Goal: Information Seeking & Learning: Check status

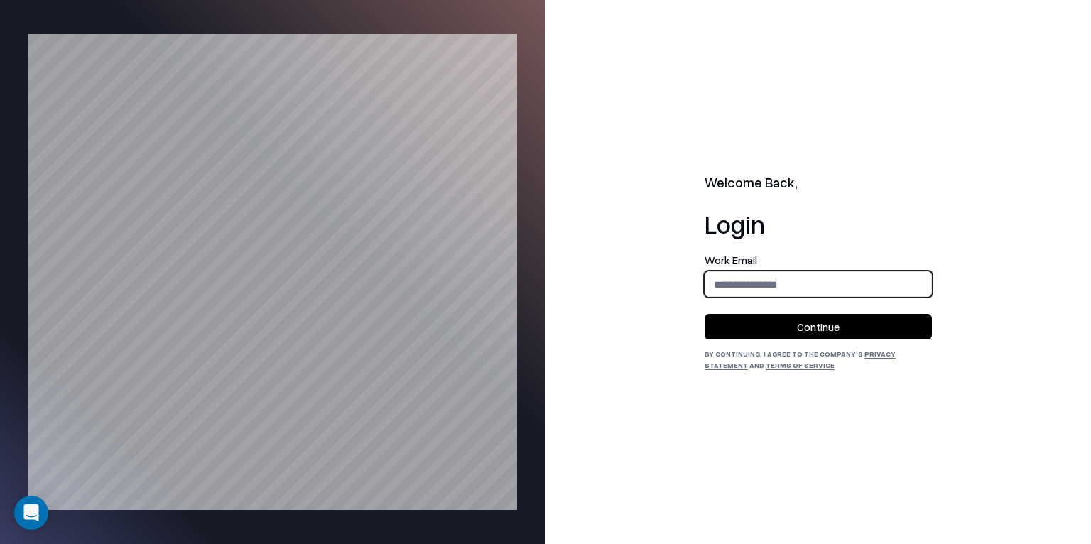
click at [807, 279] on input "email" at bounding box center [819, 284] width 226 height 26
type input "**********"
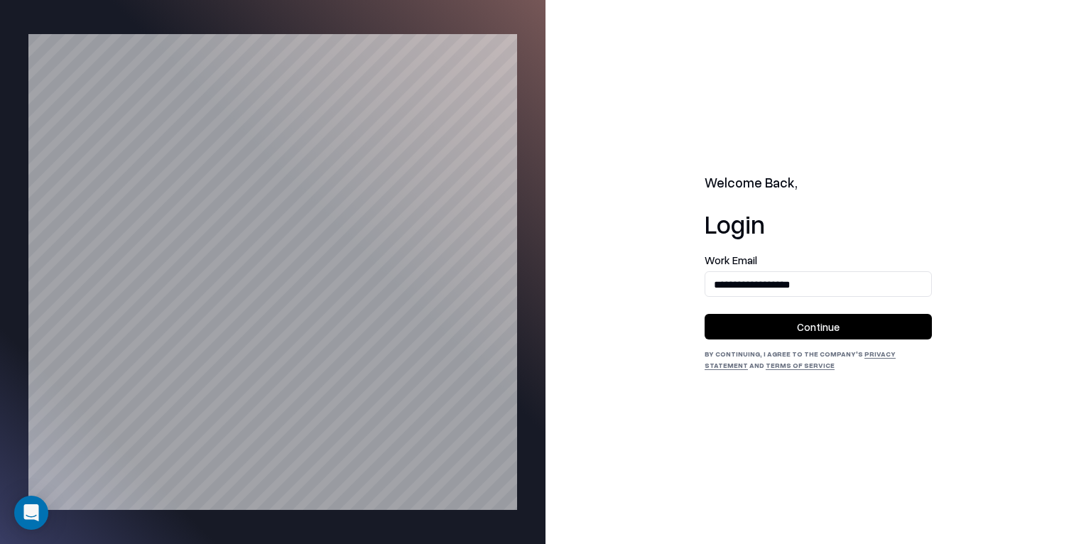
click at [806, 321] on button "Continue" at bounding box center [818, 327] width 227 height 26
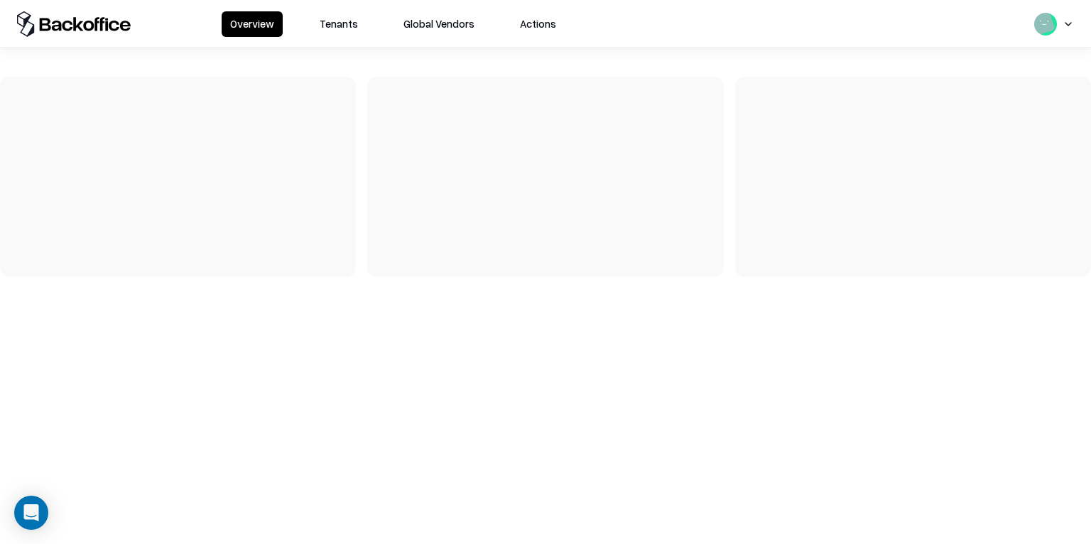
click at [328, 17] on button "Tenants" at bounding box center [338, 24] width 55 height 26
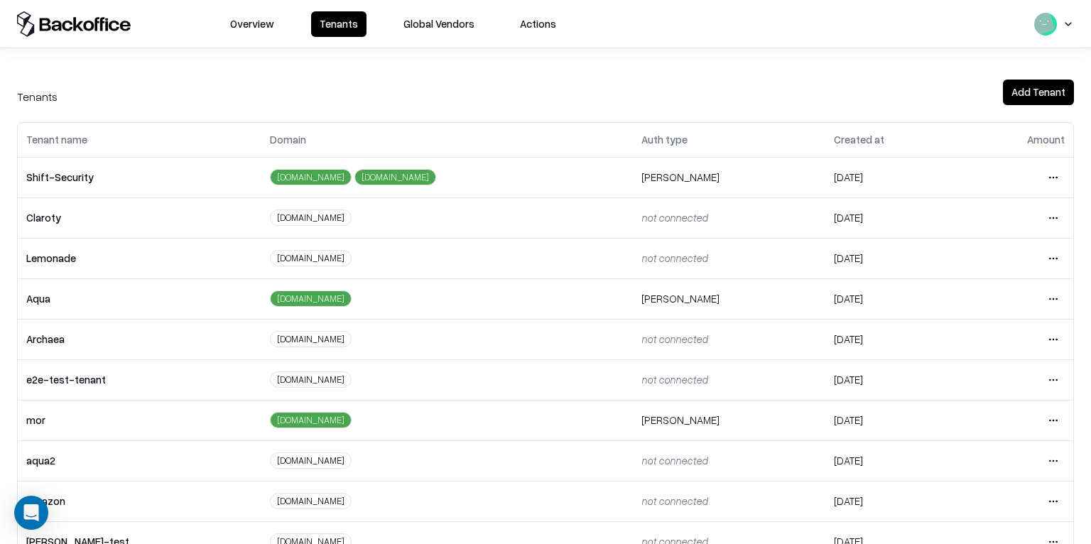
scroll to position [195, 0]
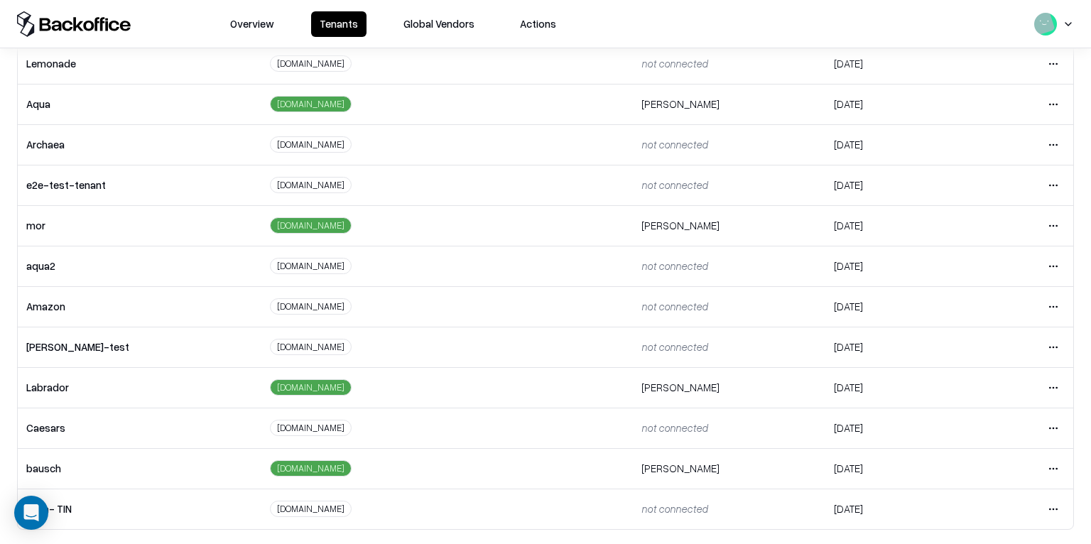
click at [1064, 473] on html "Overview Tenants Global Vendors Actions Tenants Add Tenant Tenant name Domain A…" at bounding box center [545, 272] width 1091 height 544
click at [1013, 401] on div "Login to tenant" at bounding box center [993, 406] width 153 height 28
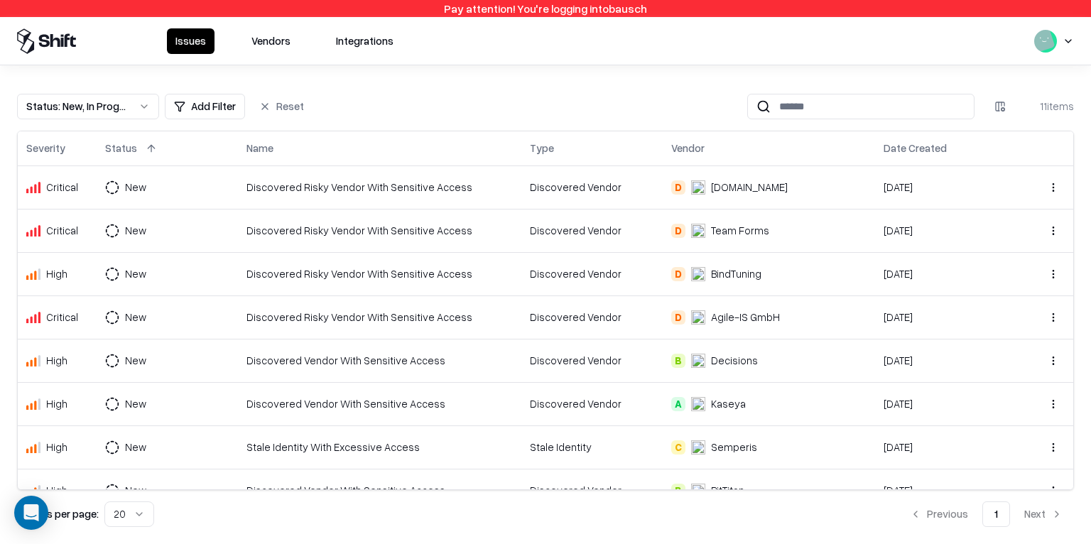
click at [261, 55] on div "Issues Vendors Integrations" at bounding box center [545, 41] width 1091 height 48
click at [266, 45] on button "Vendors" at bounding box center [271, 41] width 56 height 26
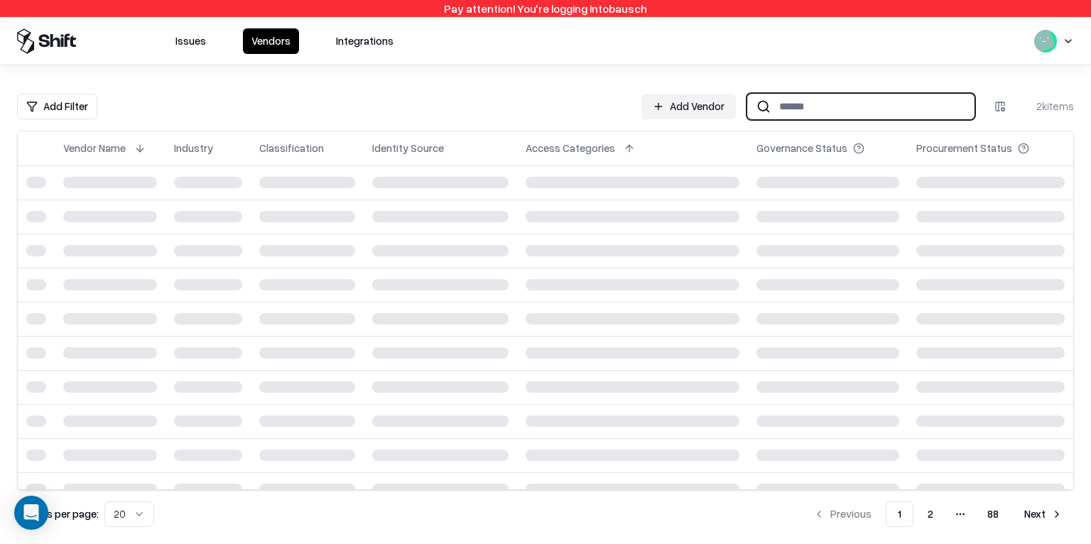
click at [853, 101] on input at bounding box center [872, 106] width 203 height 26
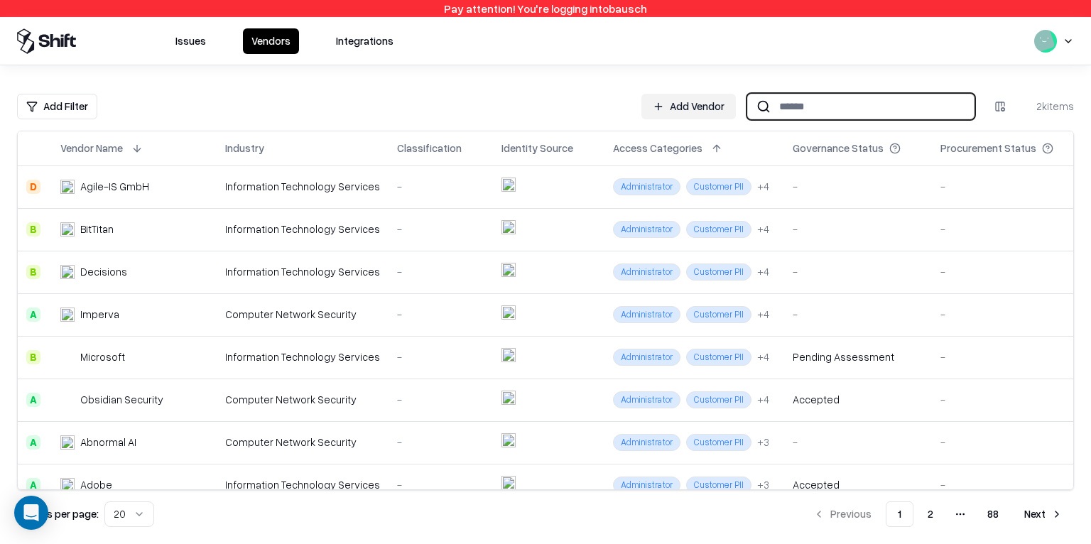
type input "*"
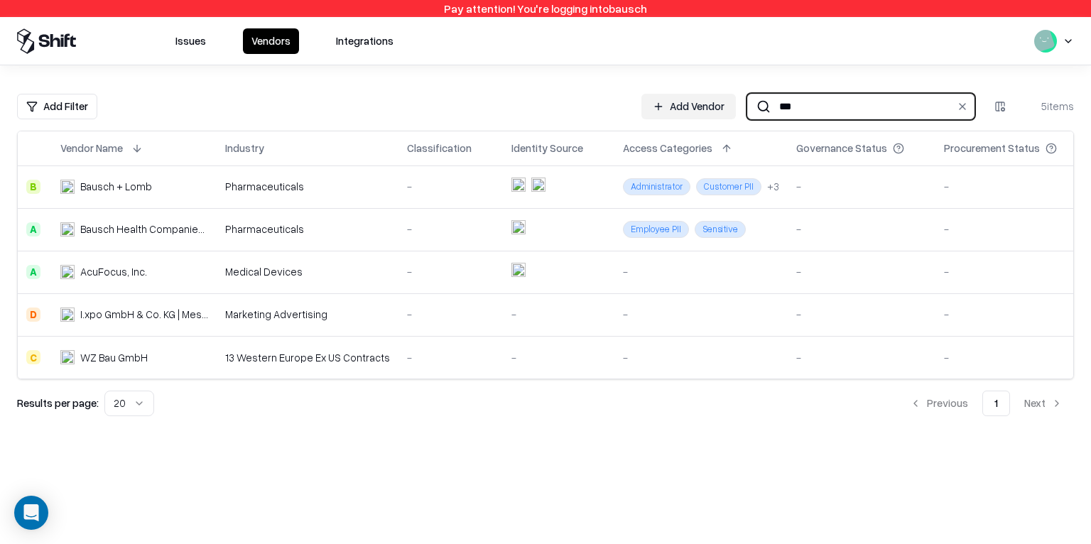
type input "***"
click at [163, 198] on td "Bausch + Lomb" at bounding box center [134, 187] width 165 height 43
click at [446, 173] on td "-" at bounding box center [451, 187] width 104 height 43
click at [346, 230] on div "Pharmaceuticals" at bounding box center [307, 229] width 165 height 15
click at [418, 277] on div "-" at bounding box center [450, 271] width 87 height 15
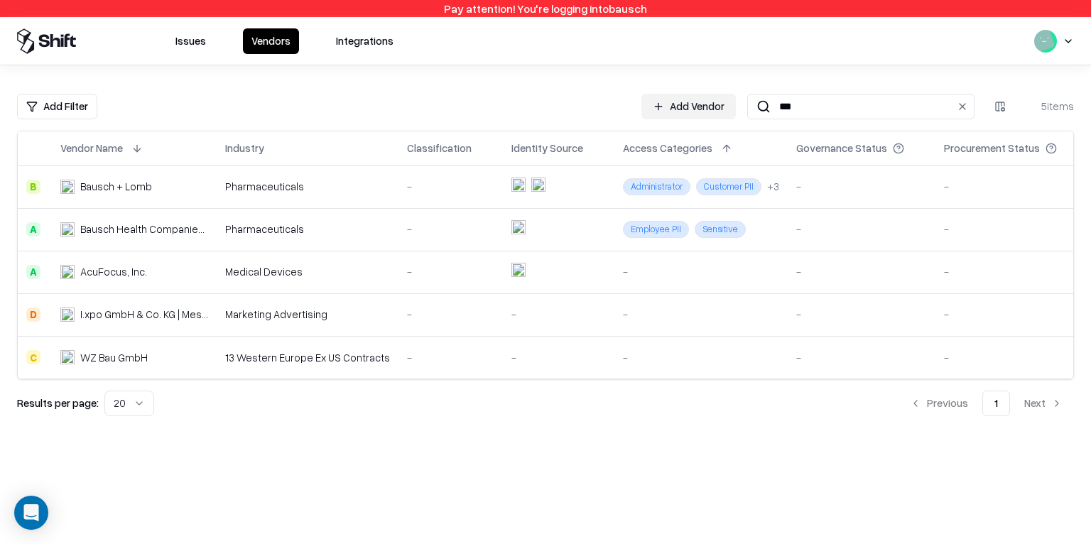
click at [171, 324] on td "I.xpo GmbH & Co. KG | Messebau & Markenwelten" at bounding box center [134, 314] width 165 height 43
click at [139, 271] on div "AcuFocus, Inc." at bounding box center [113, 271] width 67 height 15
click at [209, 324] on td "I.xpo GmbH & Co. KG | Messebau & Markenwelten" at bounding box center [134, 314] width 165 height 43
click at [207, 327] on td "I.xpo GmbH & Co. KG | Messebau & Markenwelten" at bounding box center [134, 314] width 165 height 43
click at [782, 109] on input "***" at bounding box center [858, 106] width 175 height 26
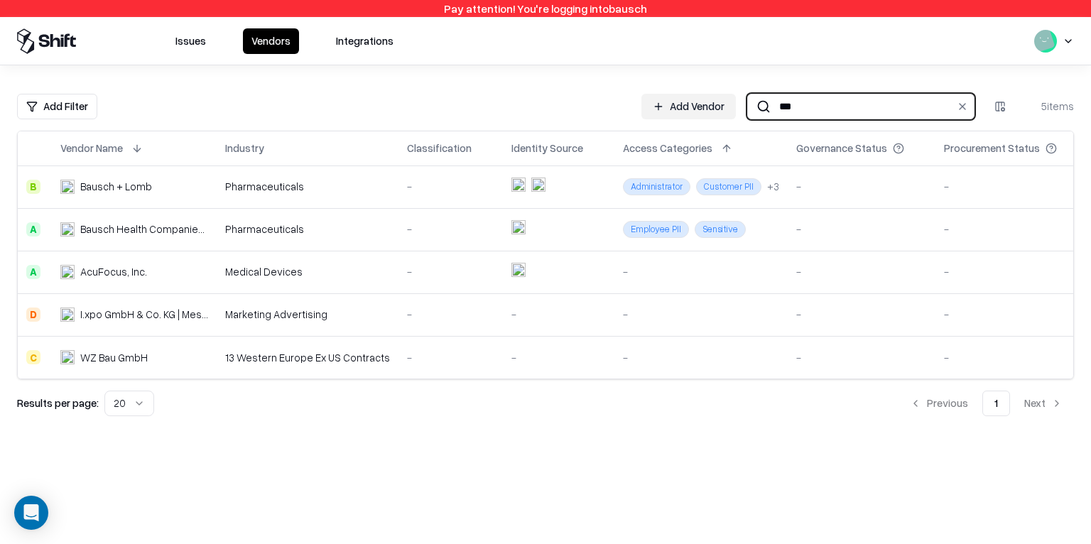
click at [782, 109] on input "***" at bounding box center [858, 106] width 175 height 26
type input "******"
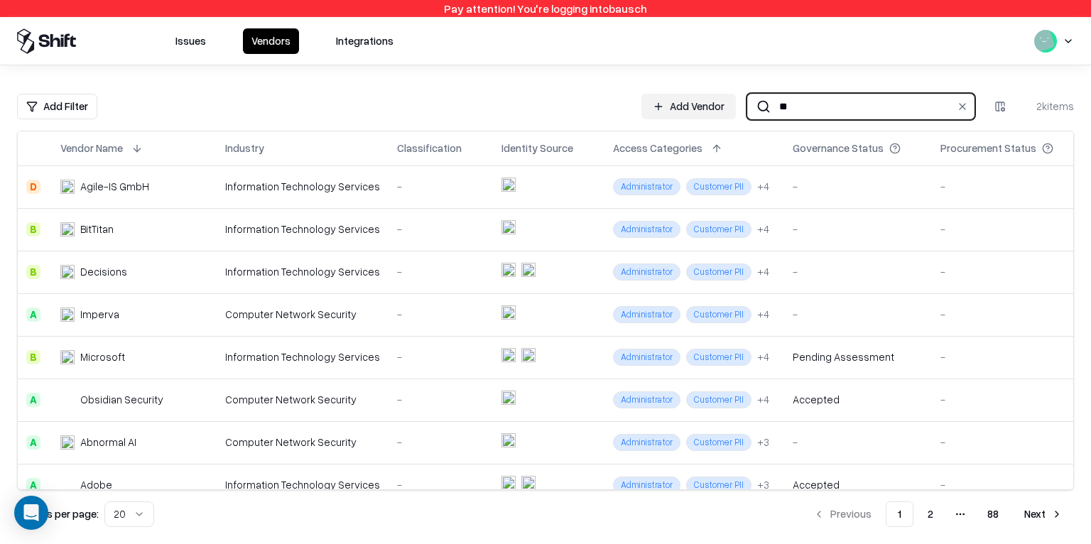
type input "***"
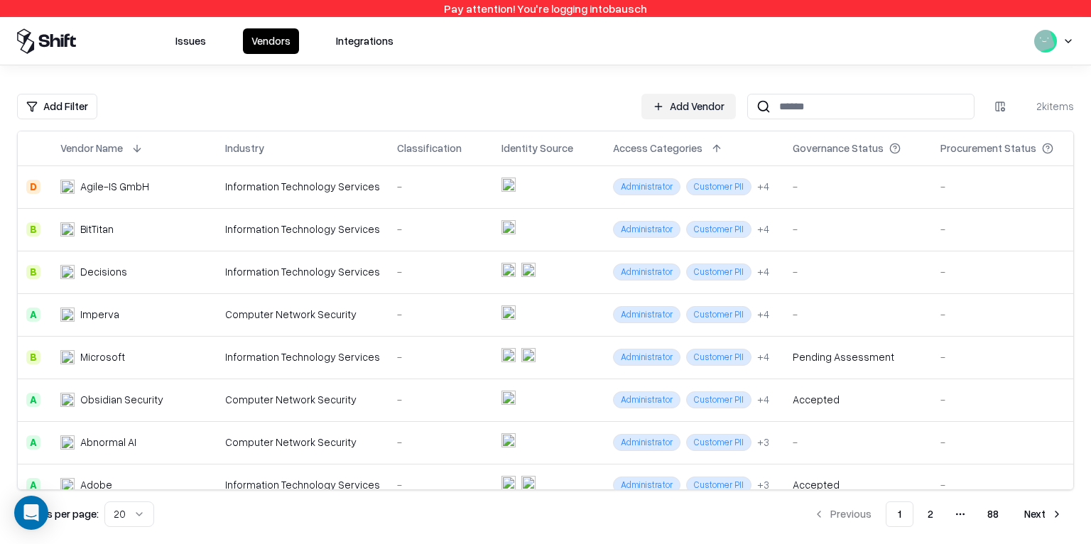
click at [48, 106] on html "Pay attention! You're logging into bausch Issues Vendors Integrations Add Filte…" at bounding box center [545, 272] width 1091 height 544
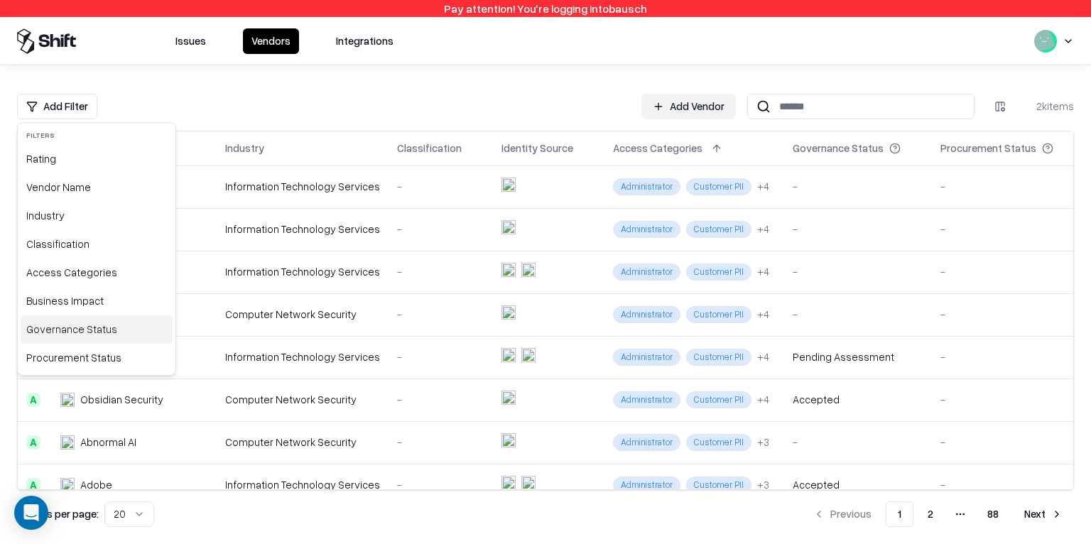
click at [89, 326] on div "Governance Status" at bounding box center [97, 330] width 152 height 28
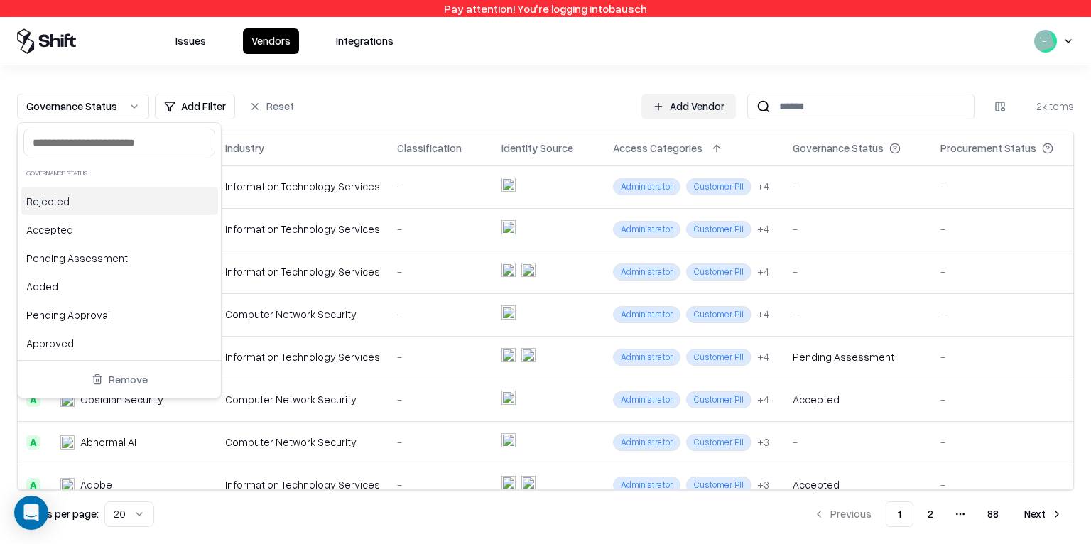
click at [77, 207] on div "Rejected" at bounding box center [120, 201] width 198 height 28
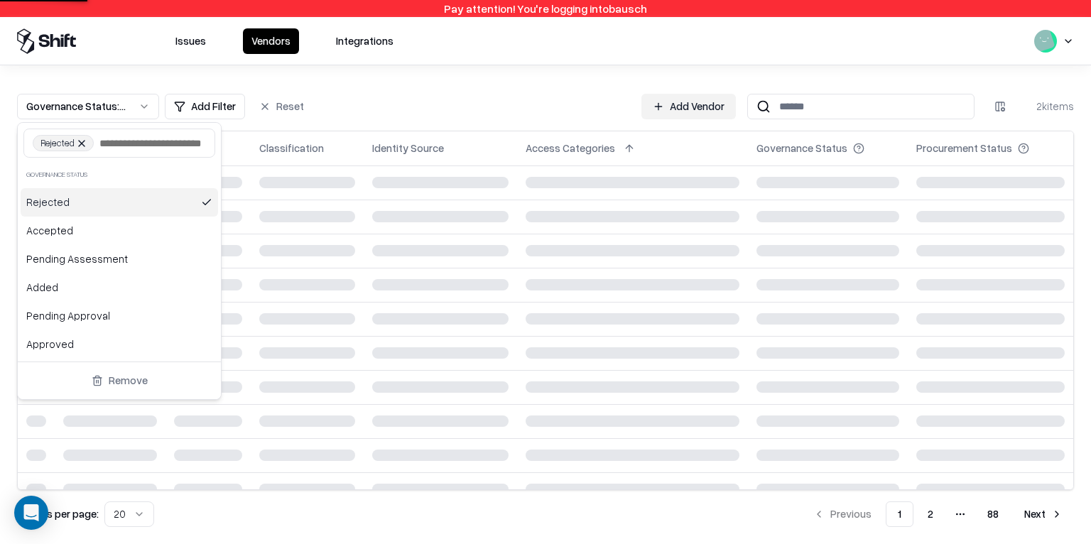
click at [77, 217] on div "Rejected" at bounding box center [120, 202] width 198 height 28
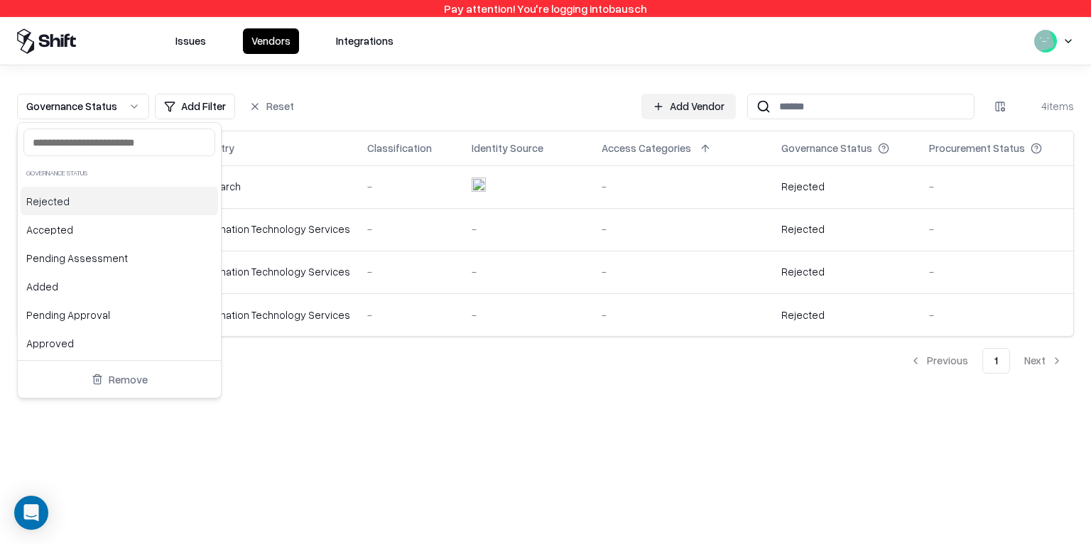
click at [77, 208] on div "Rejected" at bounding box center [120, 201] width 198 height 28
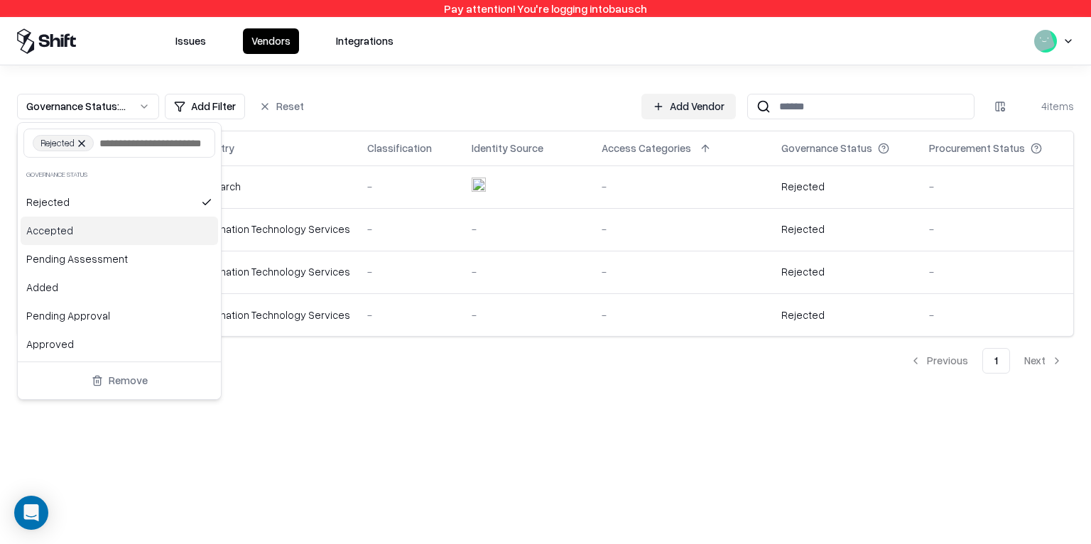
click at [75, 245] on div "Accepted" at bounding box center [120, 231] width 198 height 28
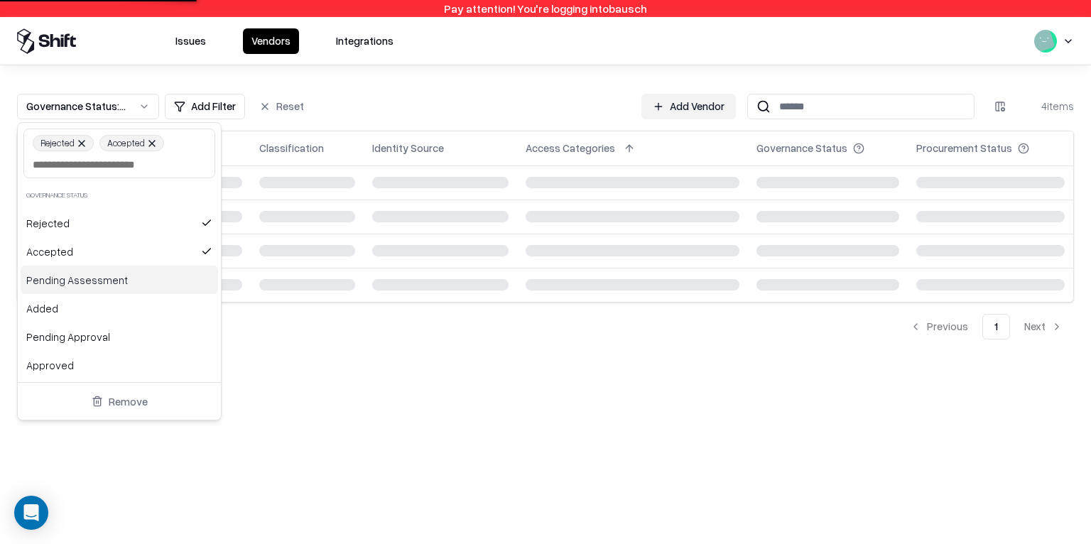
click at [71, 284] on div "Pending Assessment" at bounding box center [120, 280] width 198 height 28
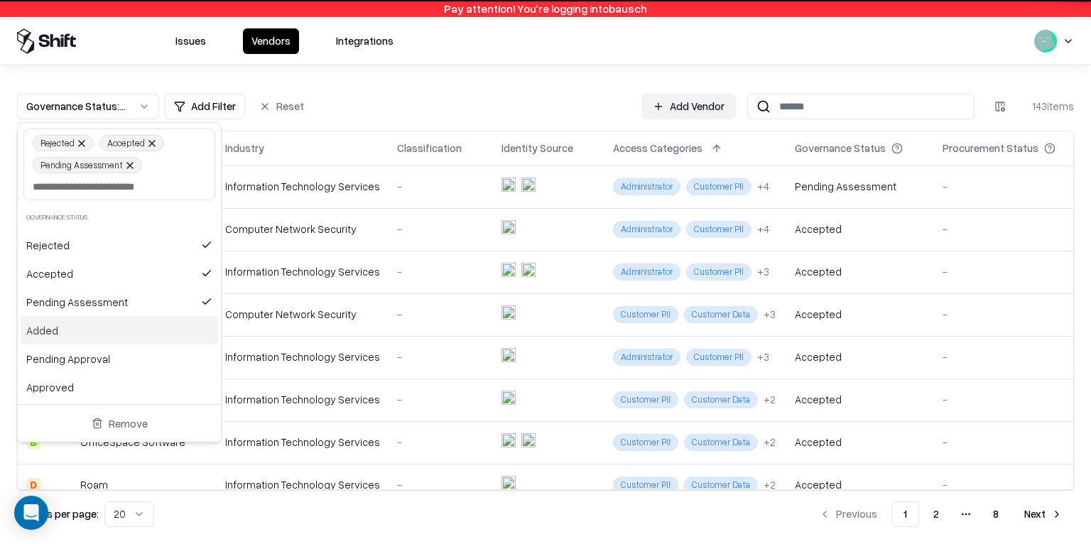
click at [65, 341] on div "Added" at bounding box center [120, 330] width 198 height 28
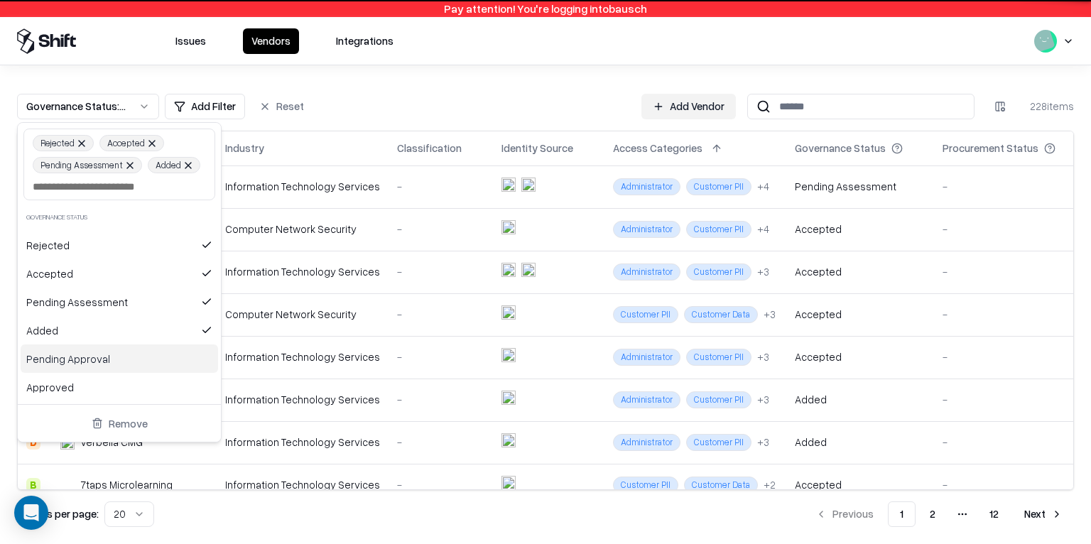
click at [68, 374] on div "Approved" at bounding box center [120, 387] width 198 height 28
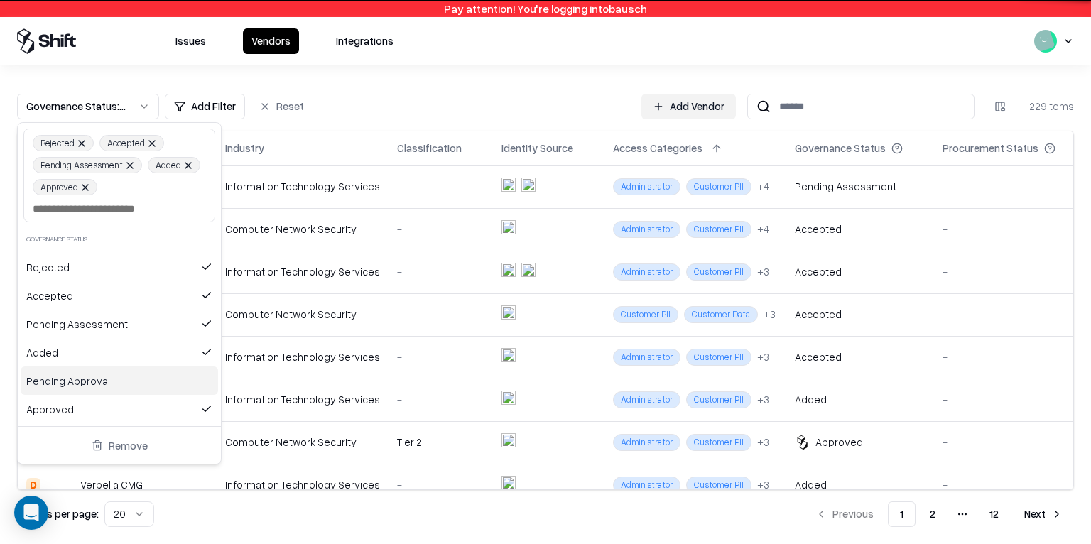
click at [73, 384] on div "Pending Approval" at bounding box center [120, 381] width 198 height 28
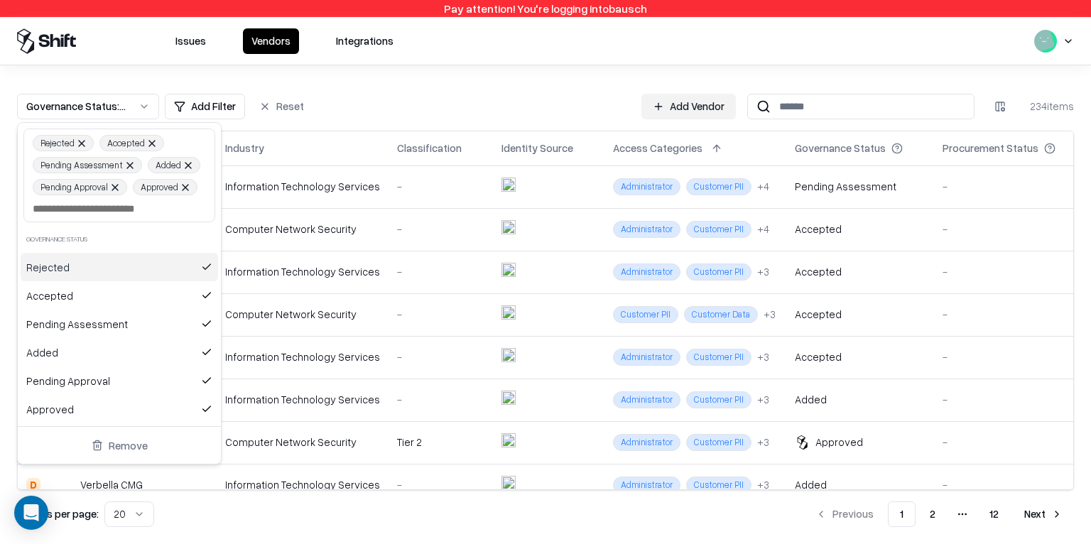
click at [459, 54] on html "Pay attention! You're logging into bausch Issues Vendors Integrations Governanc…" at bounding box center [545, 272] width 1091 height 544
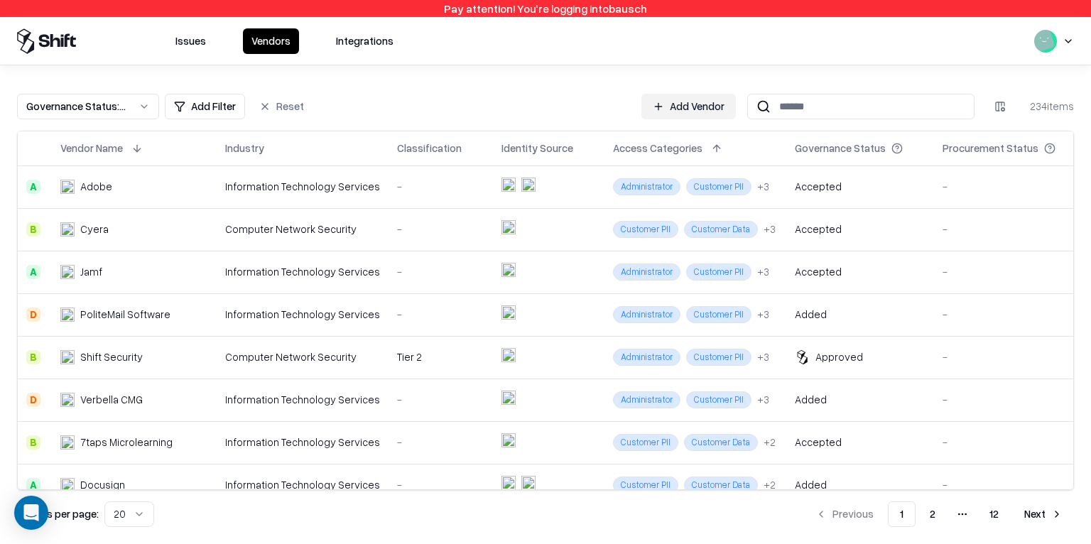
scroll to position [86, 0]
click at [112, 104] on div "Governance Status : Rejected, Accepted, Pending Assessment, Added, Approved, Pe…" at bounding box center [76, 106] width 101 height 15
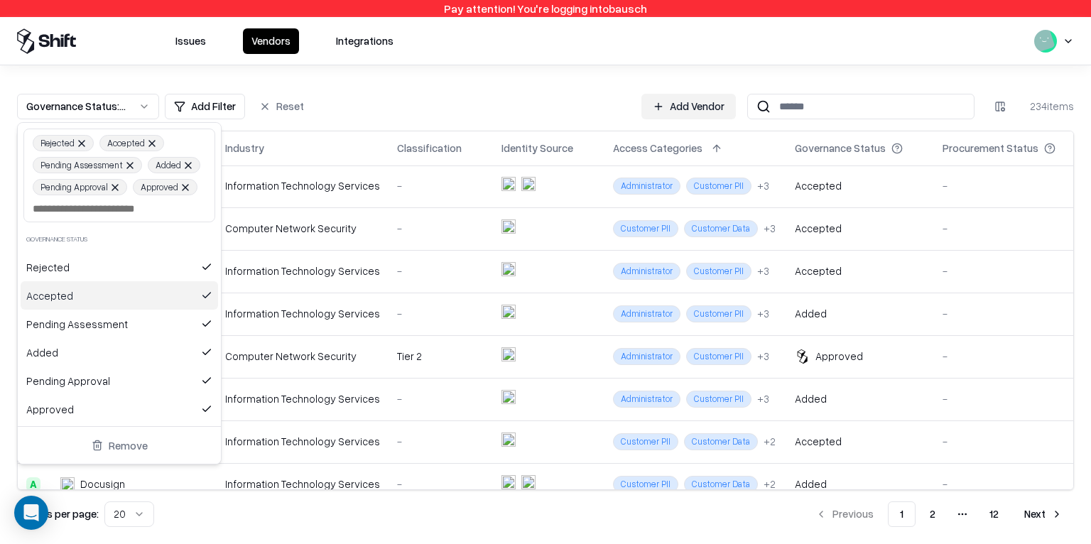
click at [110, 292] on div "Accepted" at bounding box center [120, 295] width 198 height 28
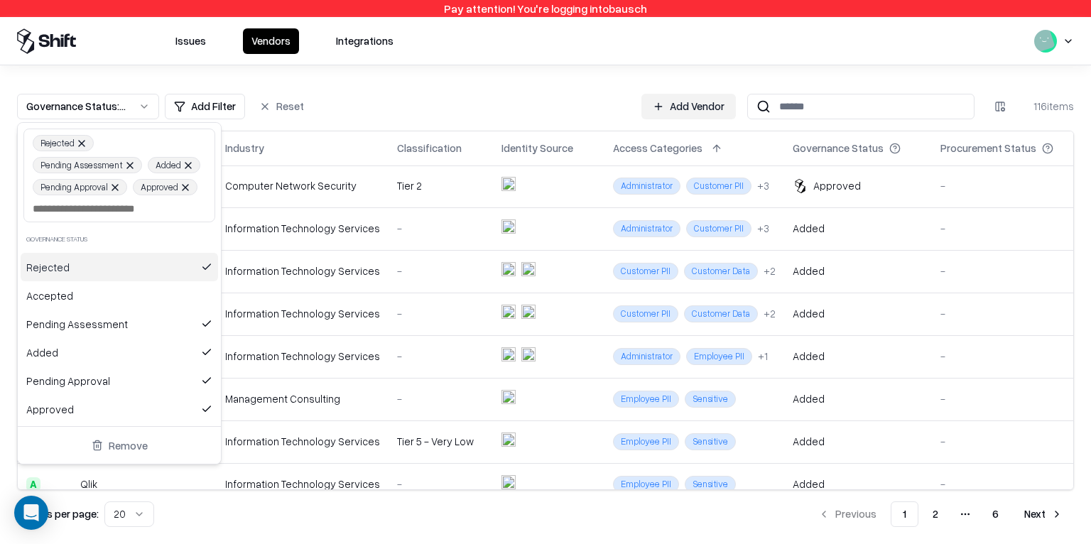
click at [95, 257] on div "Rejected" at bounding box center [120, 267] width 198 height 28
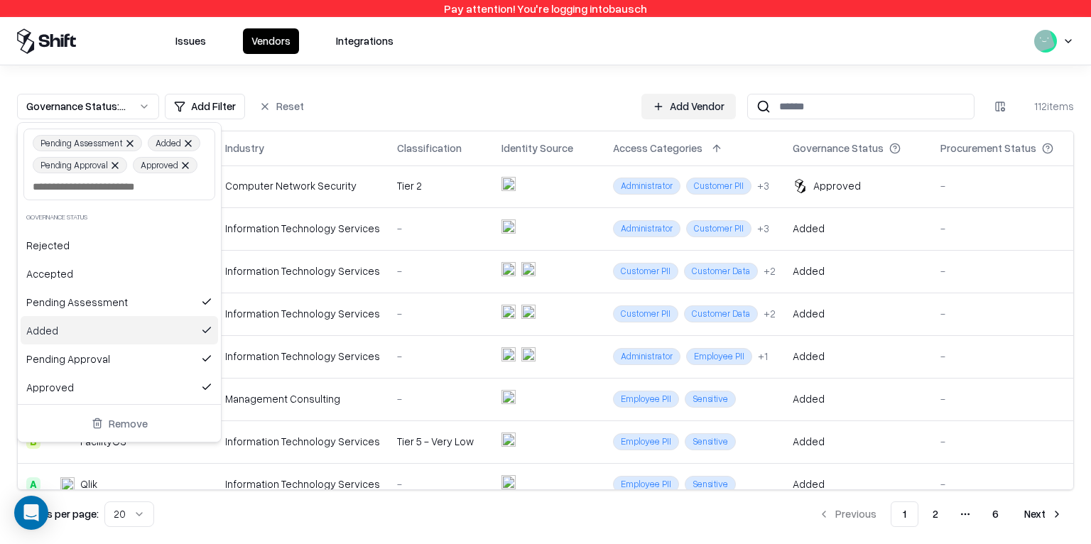
click at [90, 339] on div "Added" at bounding box center [120, 330] width 198 height 28
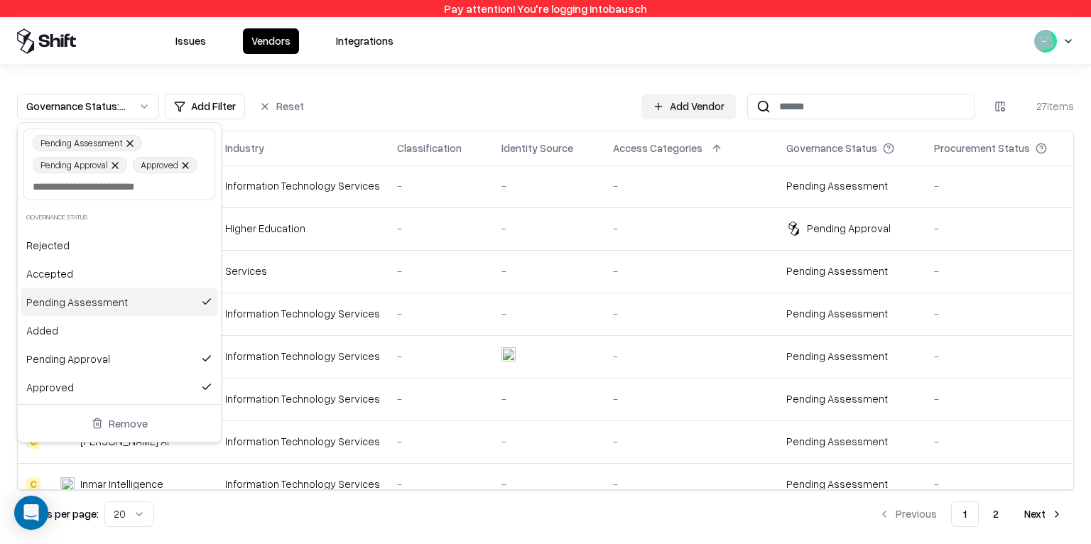
click at [90, 303] on div "Pending Assessment" at bounding box center [120, 302] width 198 height 28
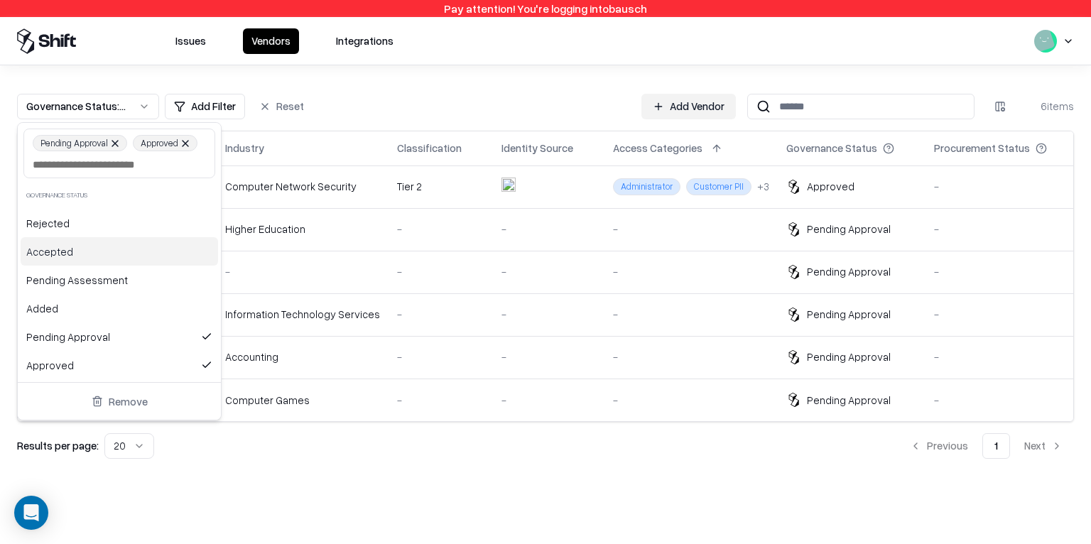
click at [446, 95] on html "Pay attention! You're logging into bausch Issues Vendors Integrations Governanc…" at bounding box center [545, 272] width 1091 height 544
